Goal: Task Accomplishment & Management: Manage account settings

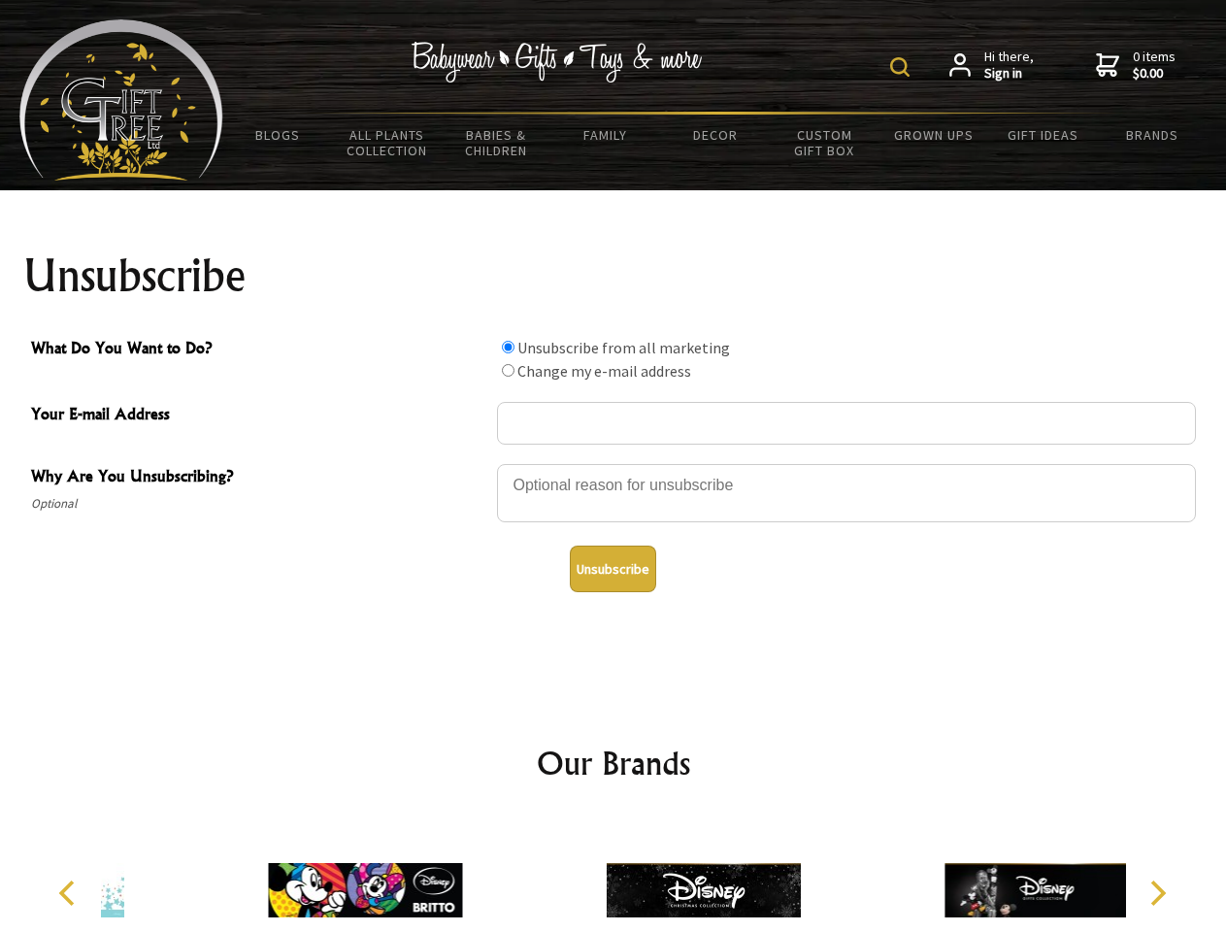
click at [903, 67] on img at bounding box center [899, 66] width 19 height 19
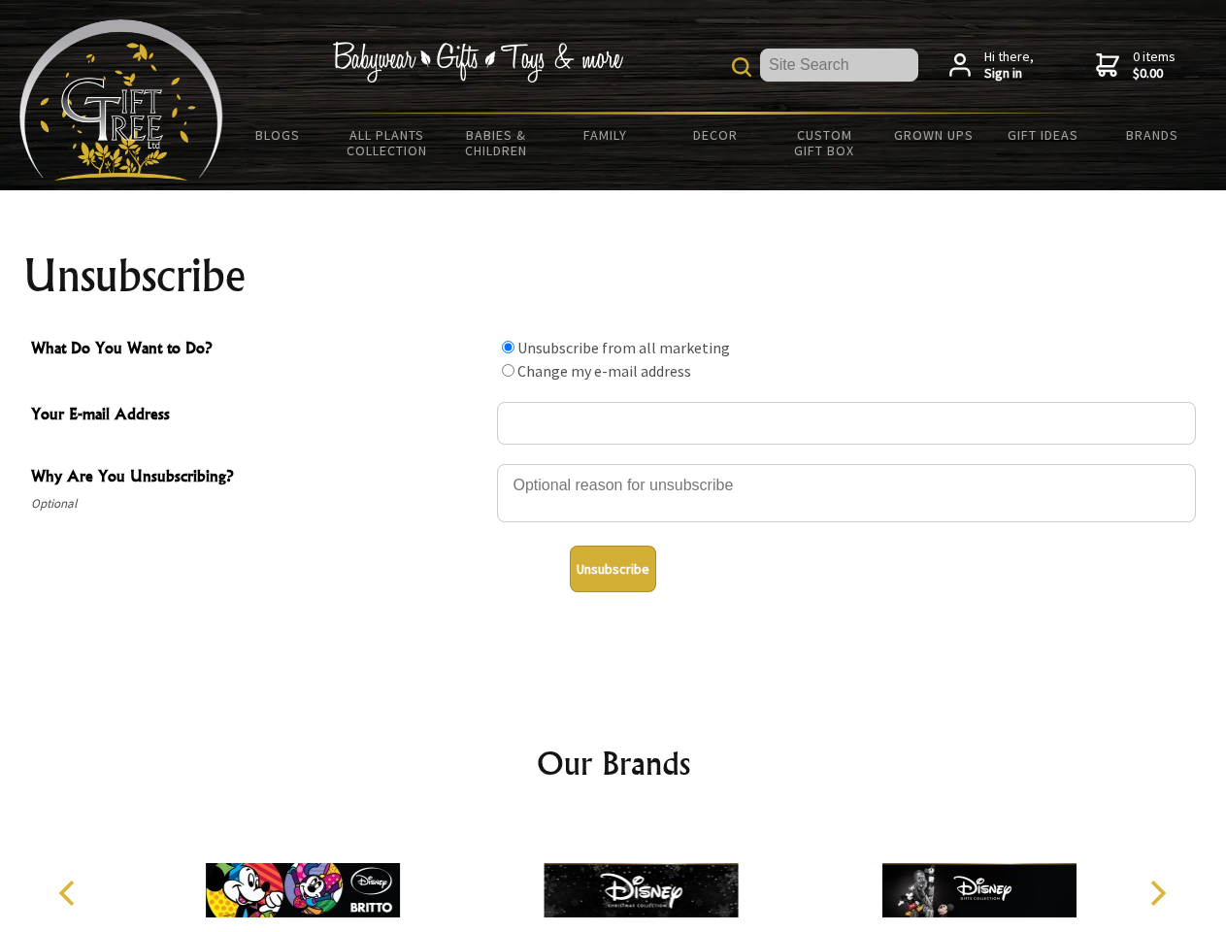
click at [613, 463] on div at bounding box center [846, 496] width 699 height 68
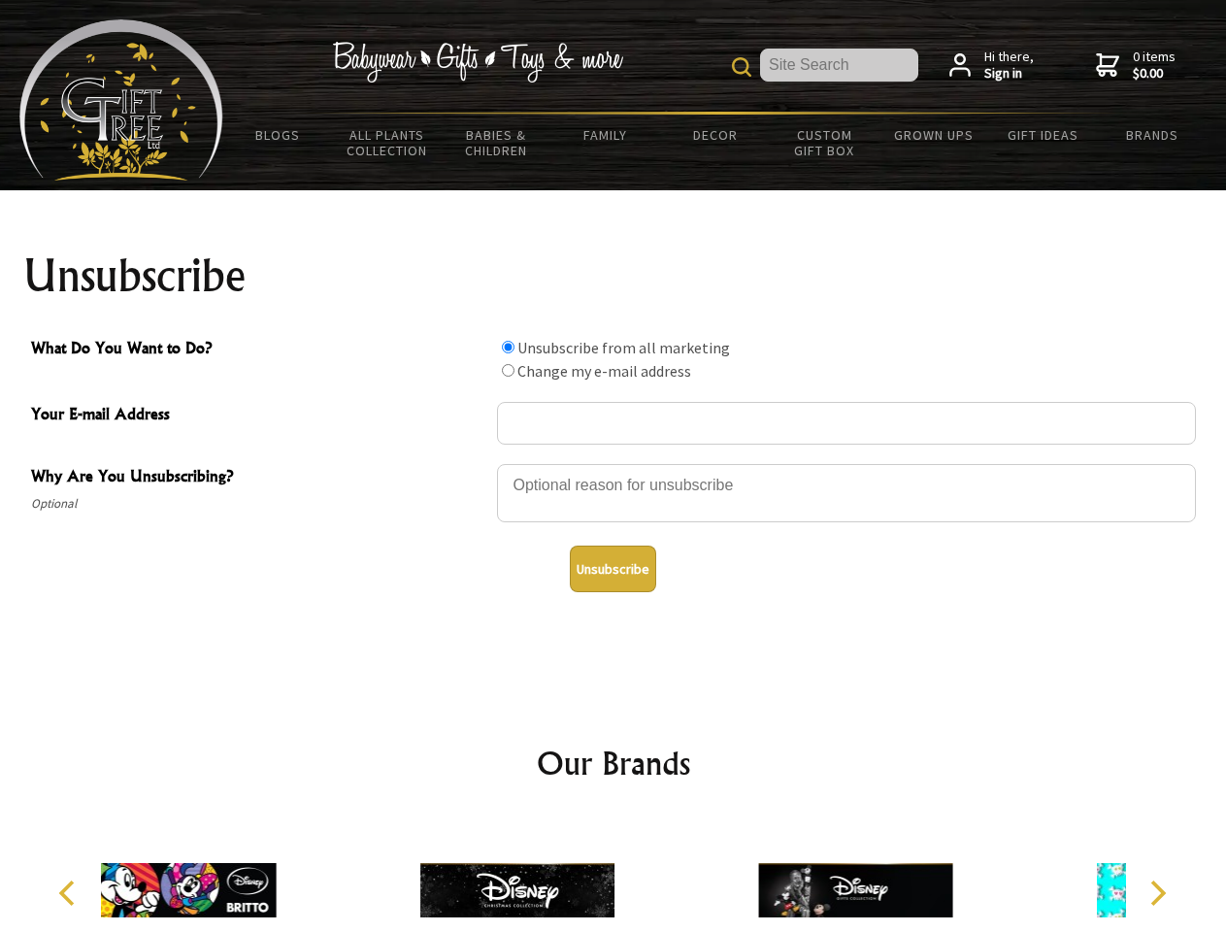
click at [508, 346] on input "What Do You Want to Do?" at bounding box center [508, 347] width 13 height 13
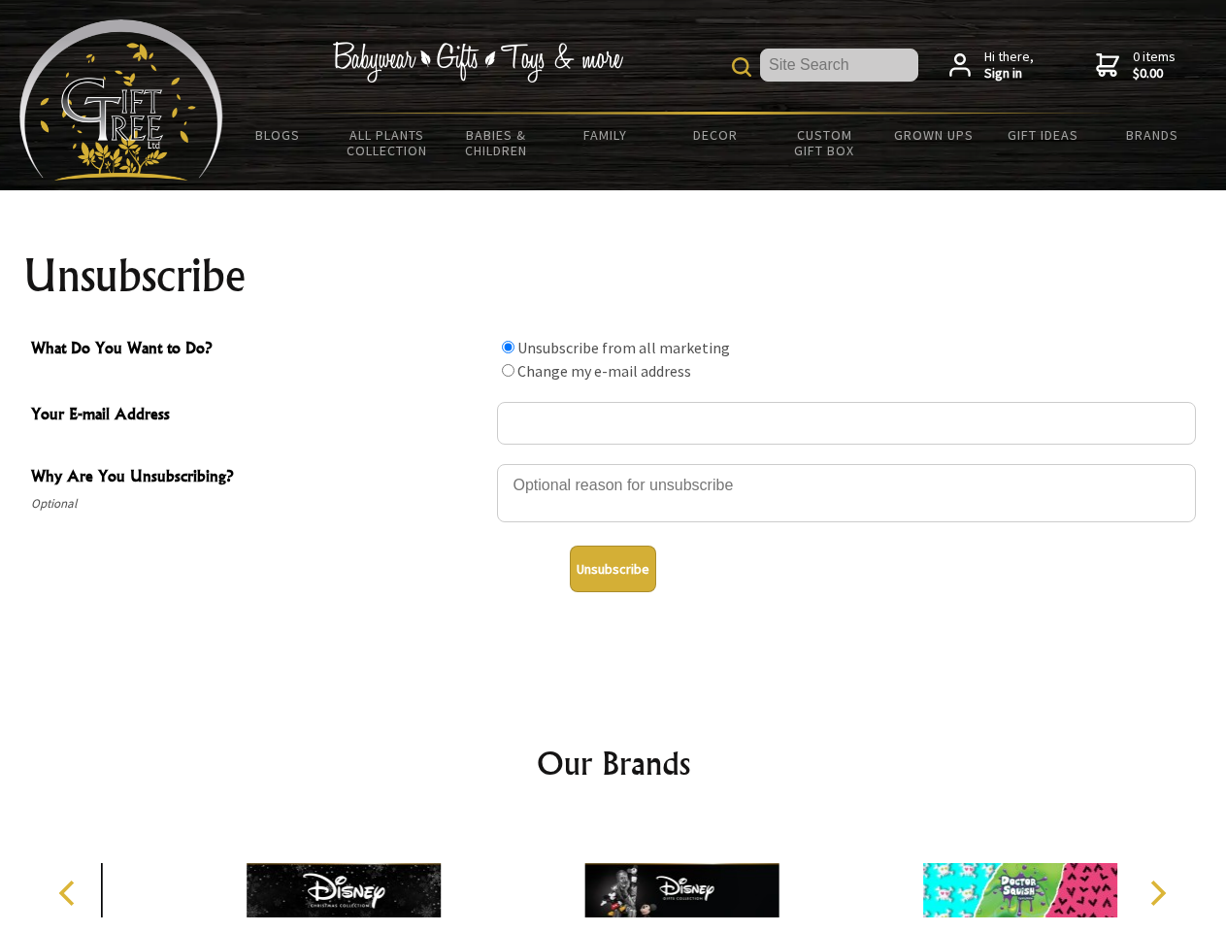
click at [508, 370] on input "What Do You Want to Do?" at bounding box center [508, 370] width 13 height 13
radio input "true"
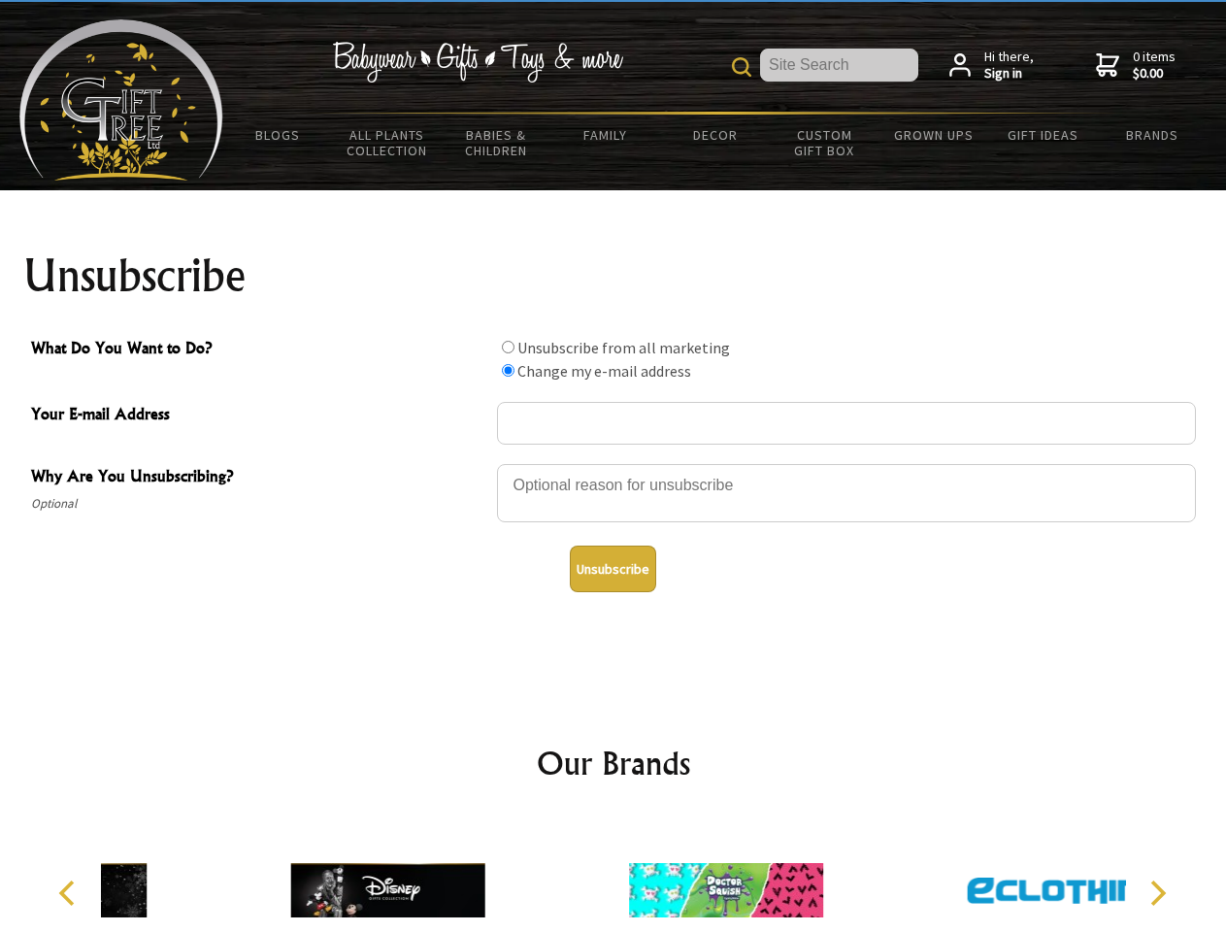
click at [612, 569] on button "Unsubscribe" at bounding box center [613, 568] width 86 height 47
click at [613, 874] on div at bounding box center [726, 892] width 338 height 151
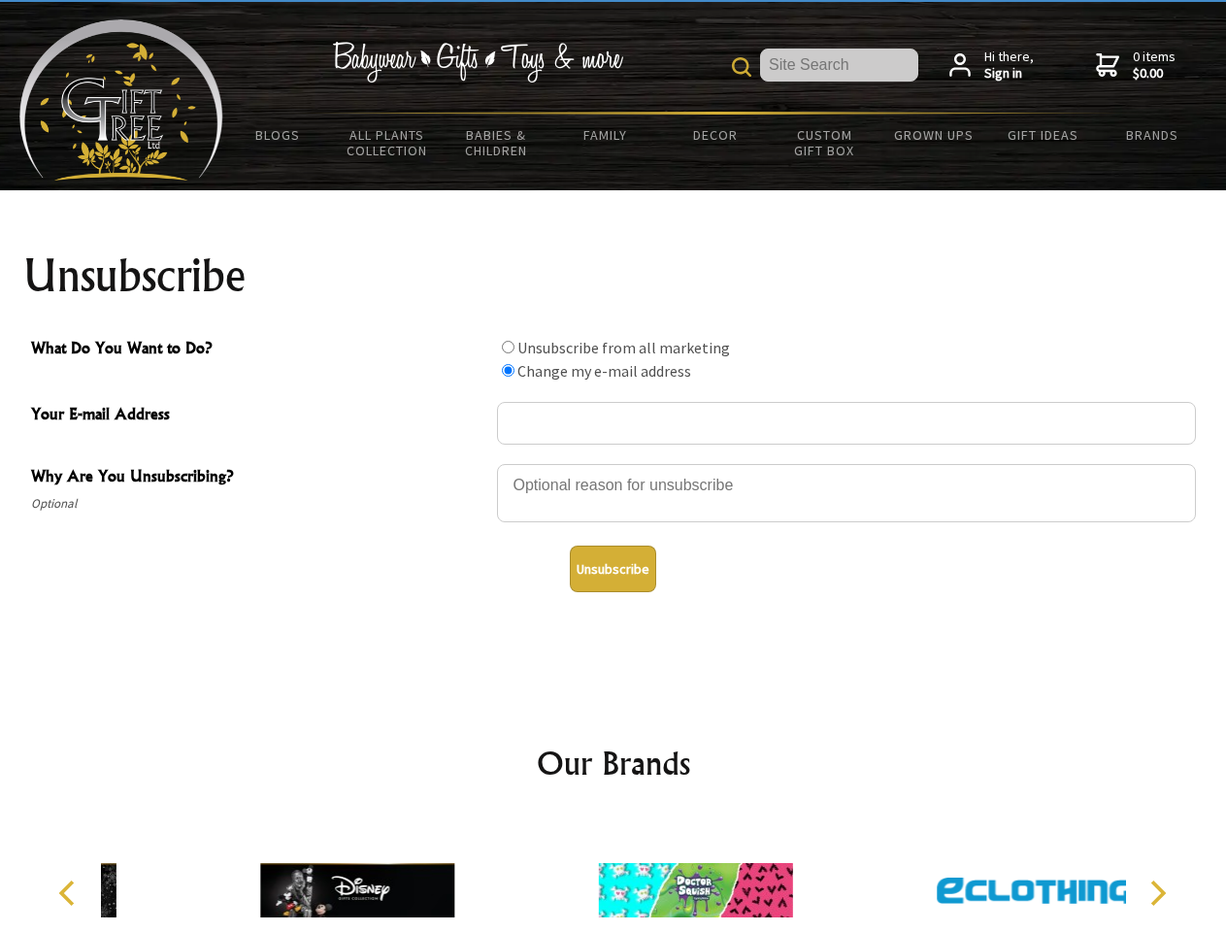
click at [70, 893] on icon "Previous" at bounding box center [68, 892] width 25 height 25
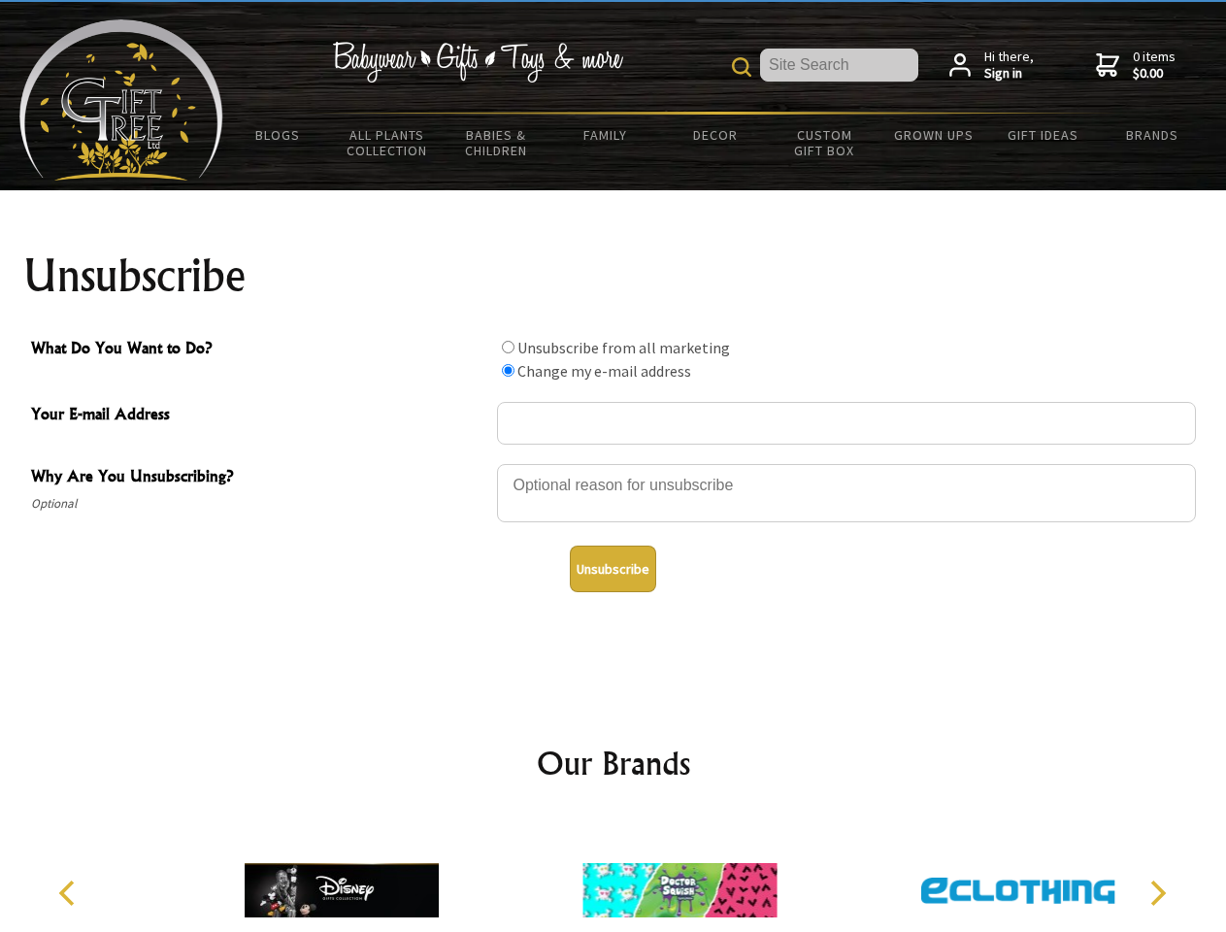
click at [1157, 893] on icon "Next" at bounding box center [1155, 892] width 25 height 25
